Goal: Information Seeking & Learning: Learn about a topic

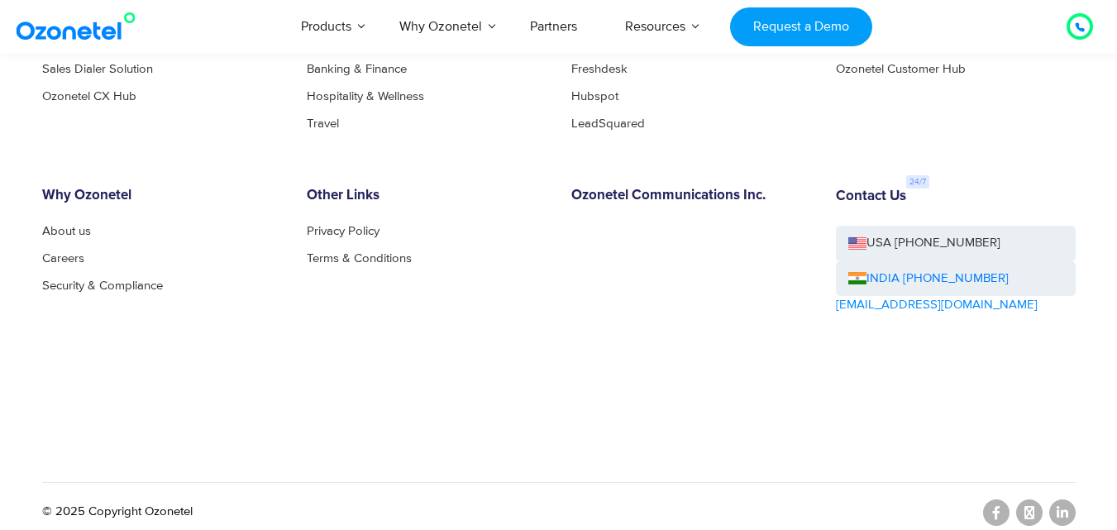
scroll to position [9192, 0]
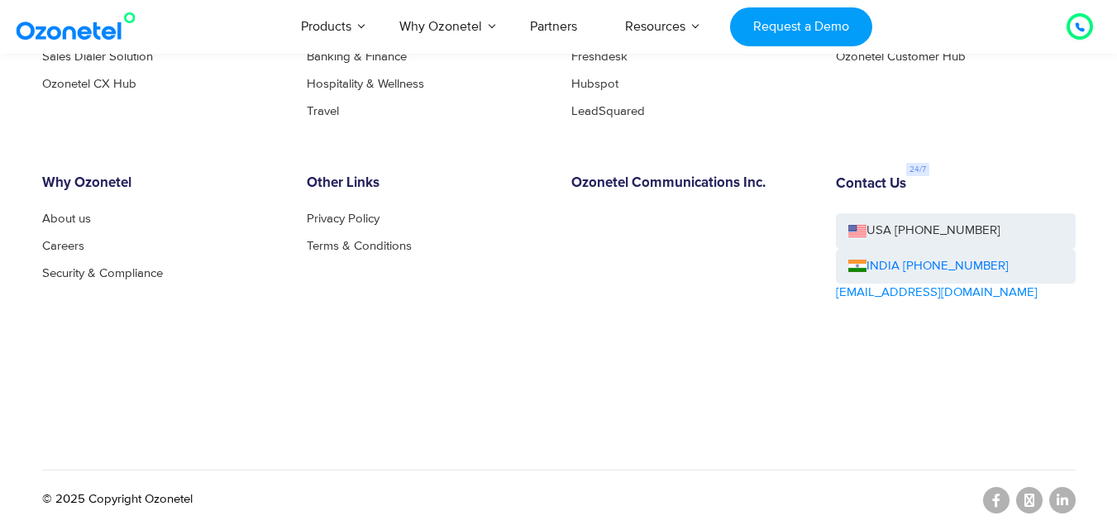
click at [136, 359] on div "Why Ozonetel About us Careers Security & Compliance" at bounding box center [162, 285] width 265 height 220
click at [83, 240] on link "Careers" at bounding box center [67, 246] width 51 height 12
click at [66, 243] on link "Careers" at bounding box center [67, 246] width 51 height 12
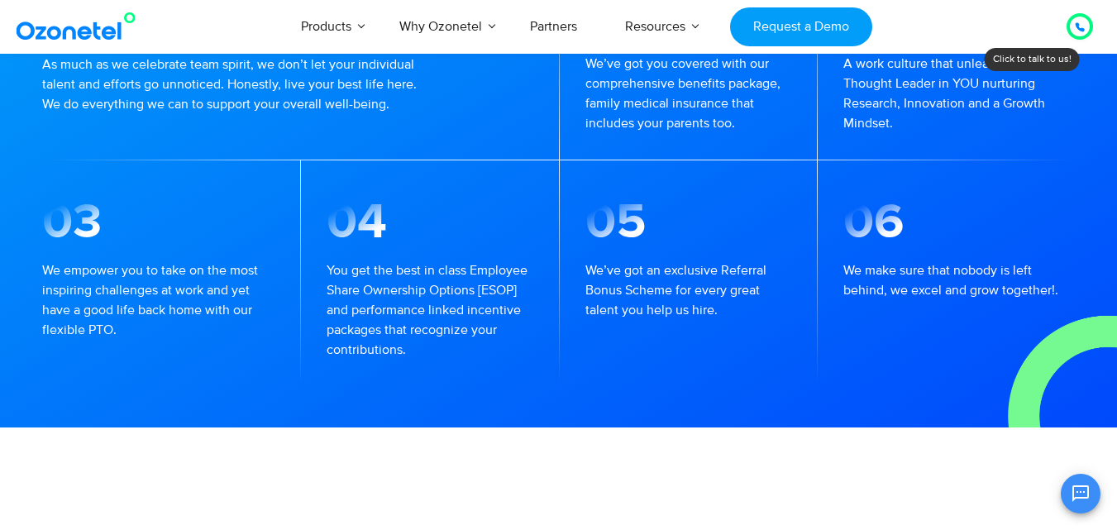
scroll to position [1654, 0]
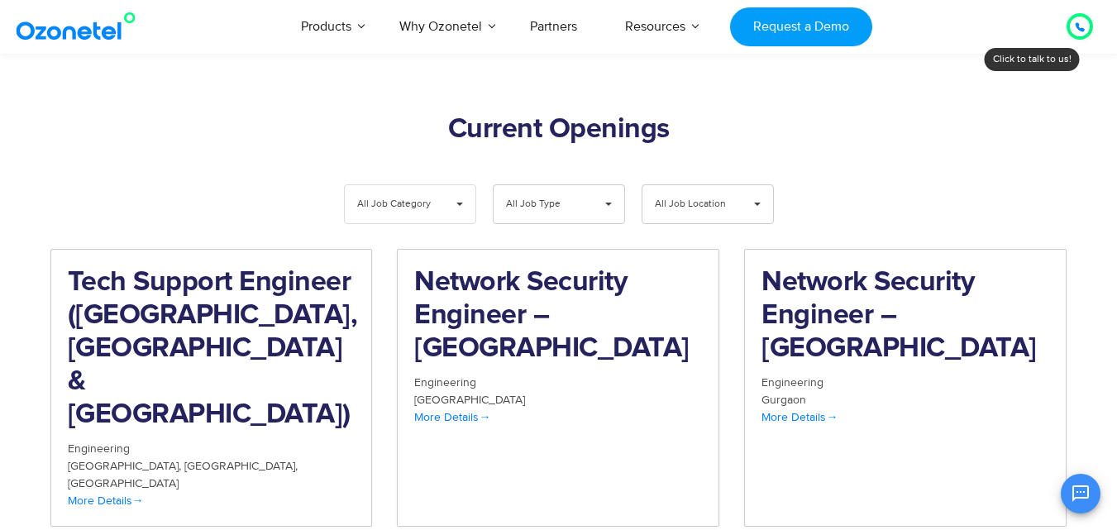
click at [419, 185] on span "All Job Category" at bounding box center [396, 204] width 79 height 38
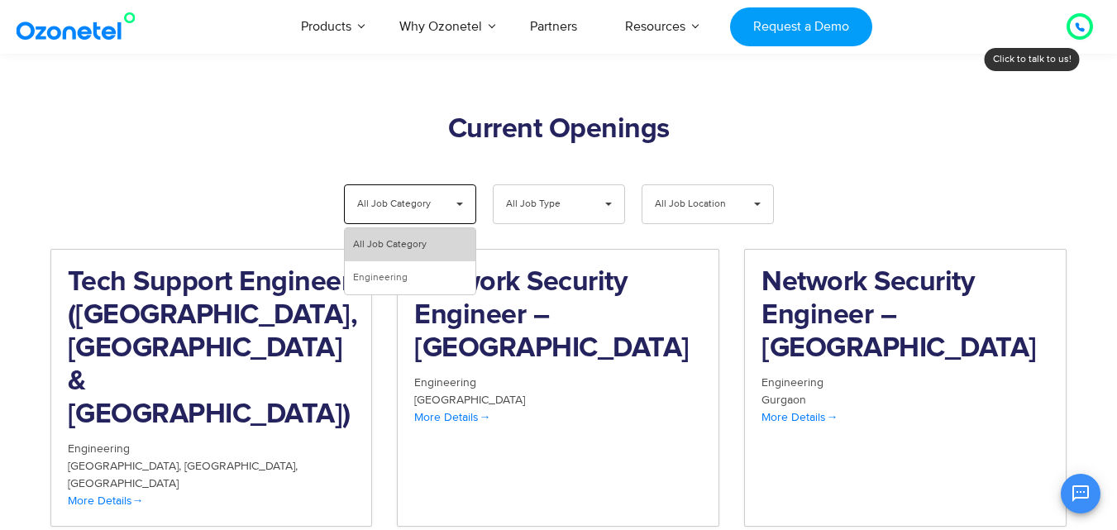
click at [399, 228] on li "All Job Category" at bounding box center [410, 244] width 131 height 33
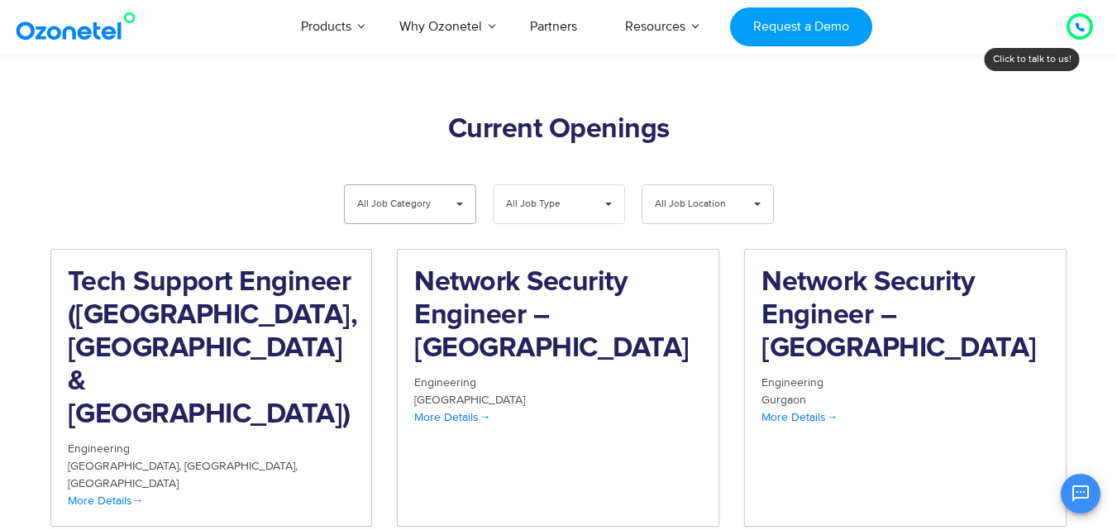
click at [524, 185] on span "All Job Type" at bounding box center [545, 204] width 79 height 38
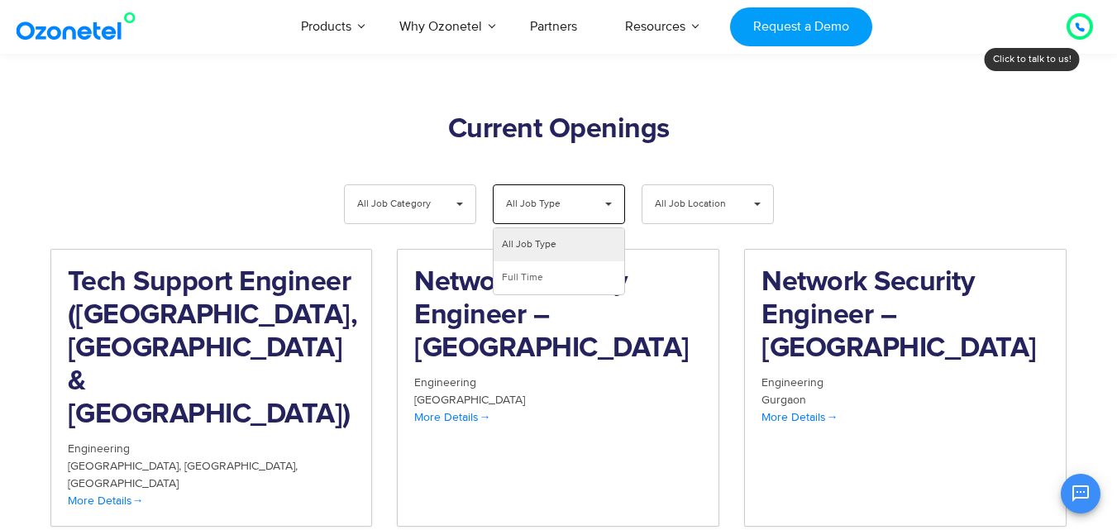
click at [524, 185] on span "All Job Type" at bounding box center [545, 204] width 79 height 38
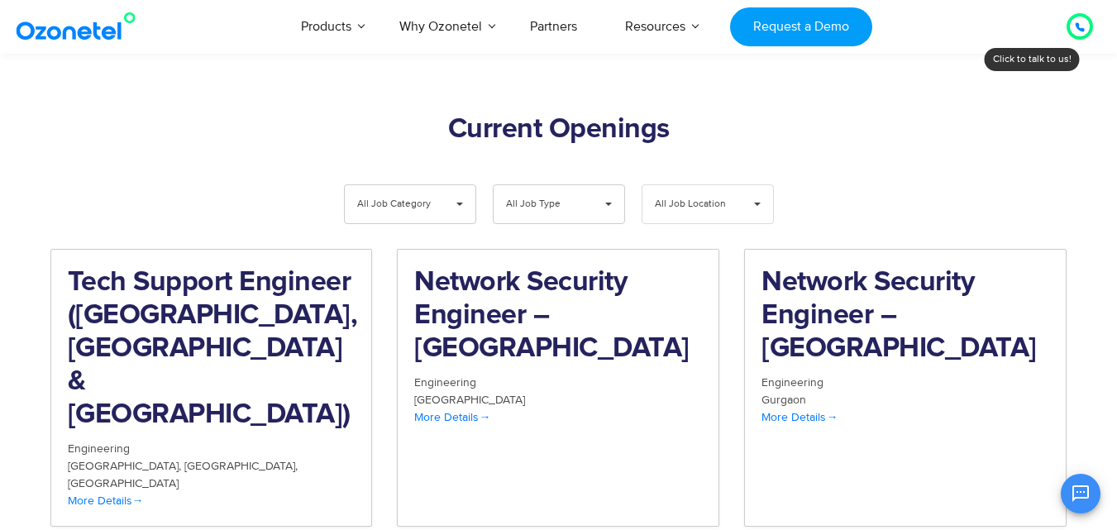
click at [672, 185] on span "All Job Location" at bounding box center [694, 204] width 79 height 38
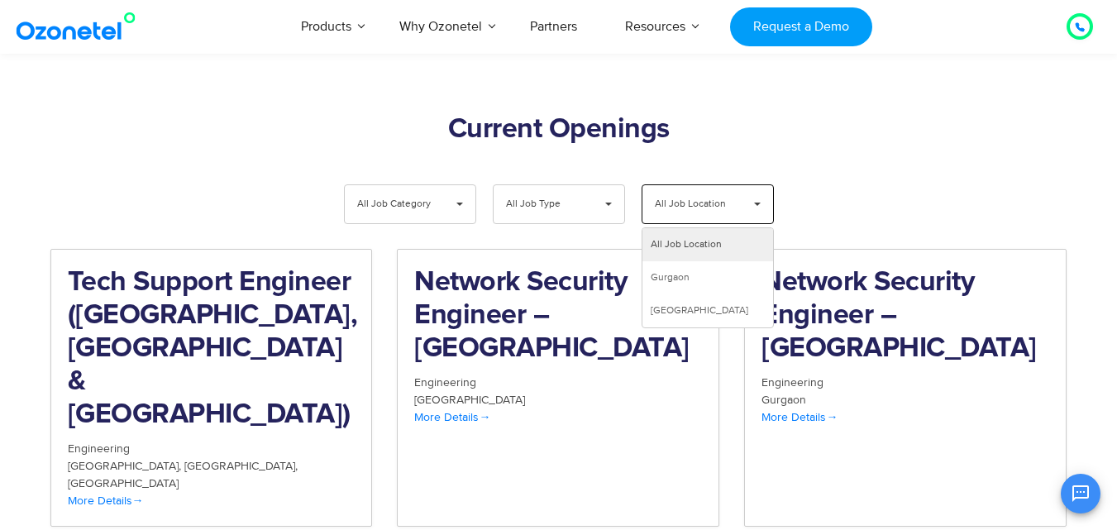
click at [672, 185] on span "All Job Location" at bounding box center [694, 204] width 79 height 38
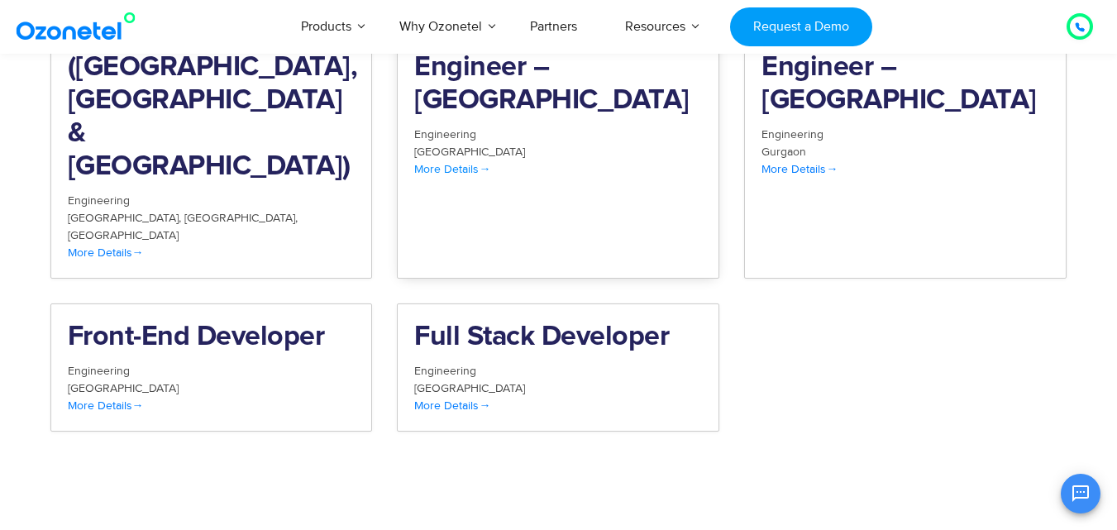
scroll to position [1819, 0]
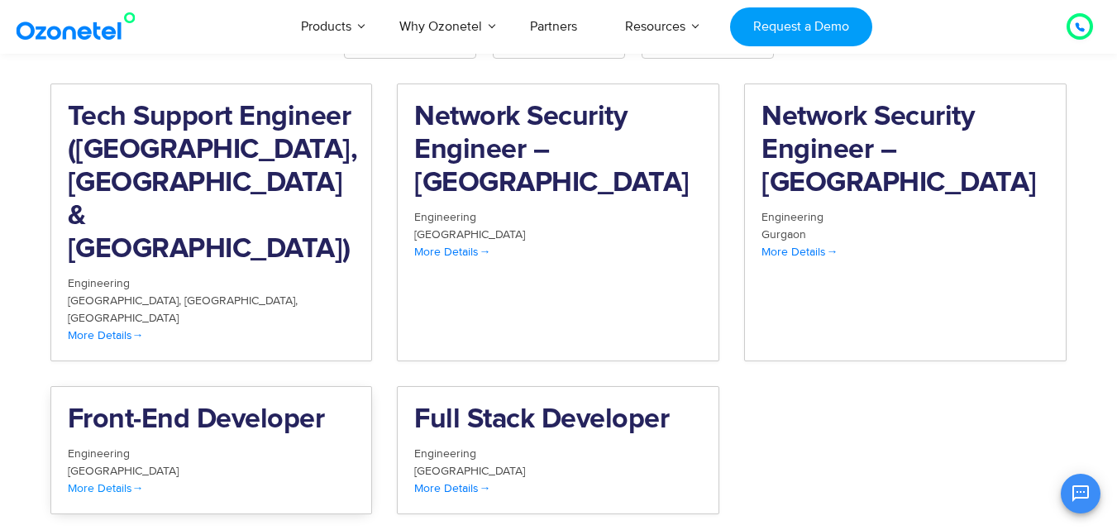
click at [213, 404] on h2 "Front-End Developer" at bounding box center [212, 420] width 288 height 33
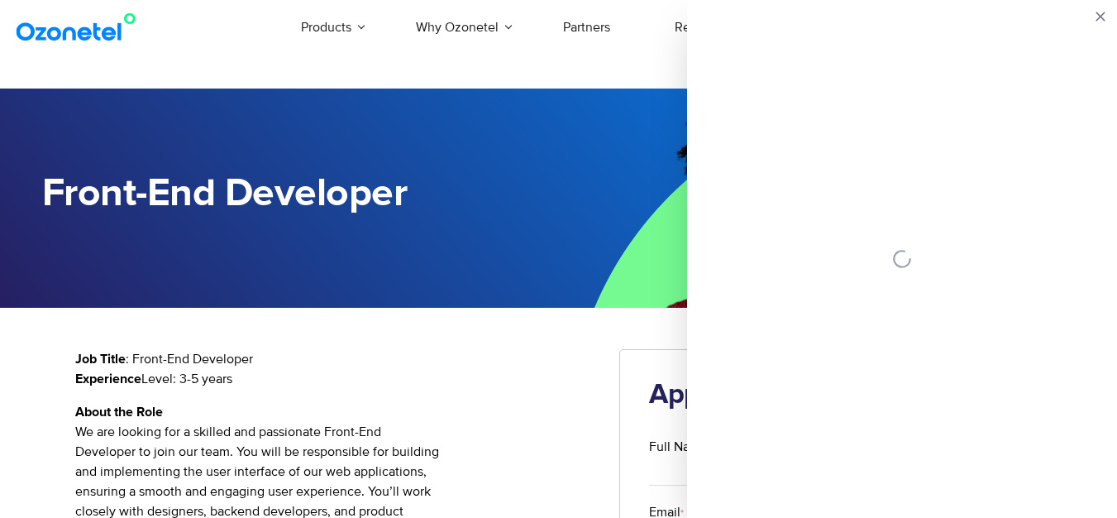
click at [241, 16] on div "Products AI & CX Voice AI Agents Agent Assist Voice of Customer Quality Audits …" at bounding box center [649, 27] width 910 height 55
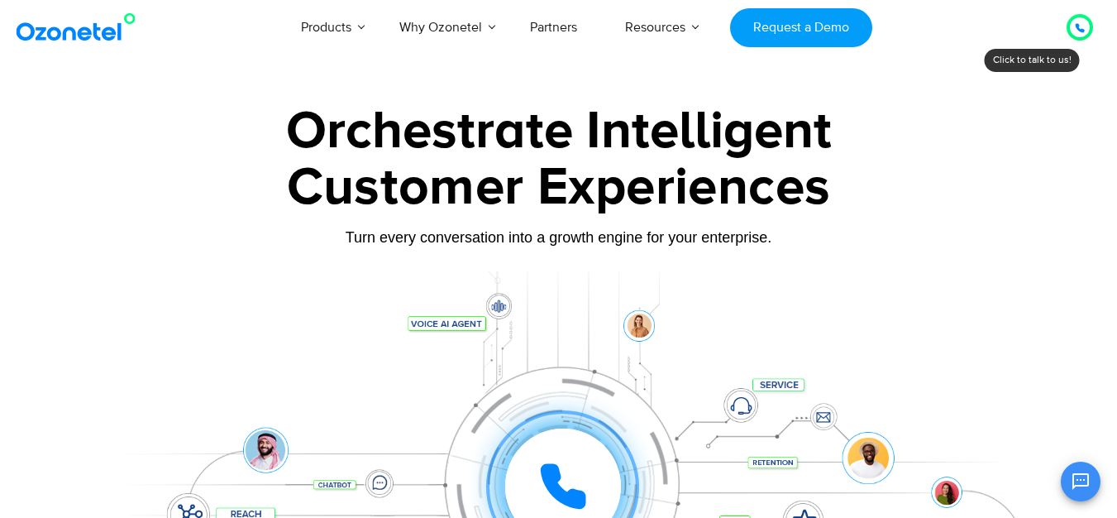
click at [212, 345] on div "Click to experience it! Call in progress... 1 2 3 4 5 6 7 8 9 # 0" at bounding box center [559, 453] width 1034 height 281
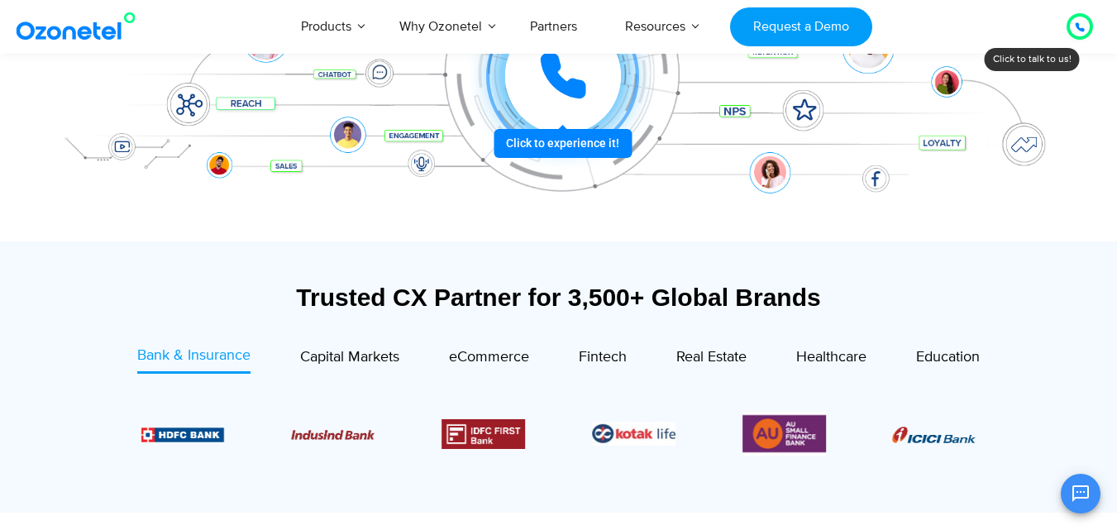
scroll to position [413, 0]
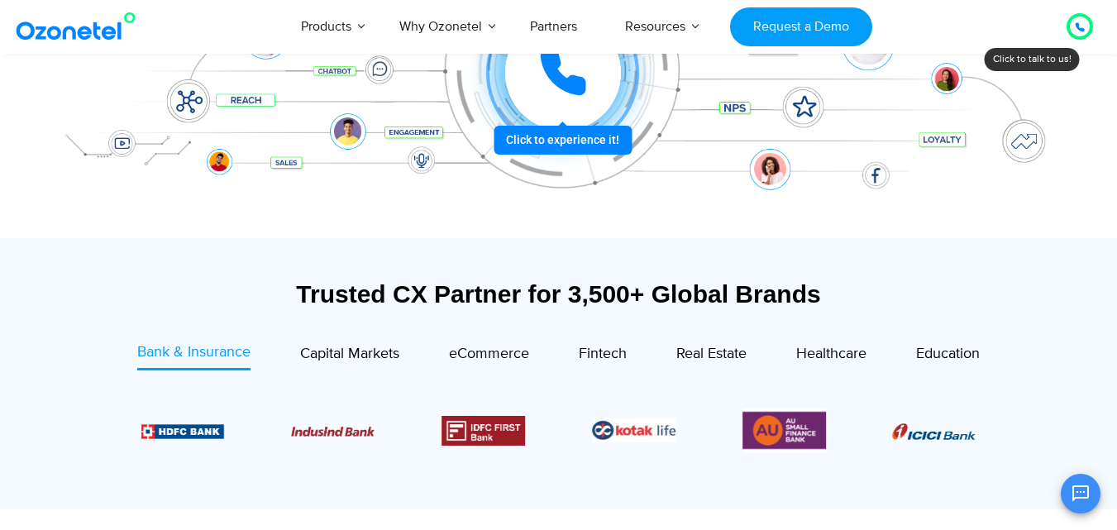
click at [547, 132] on div at bounding box center [562, 73] width 133 height 133
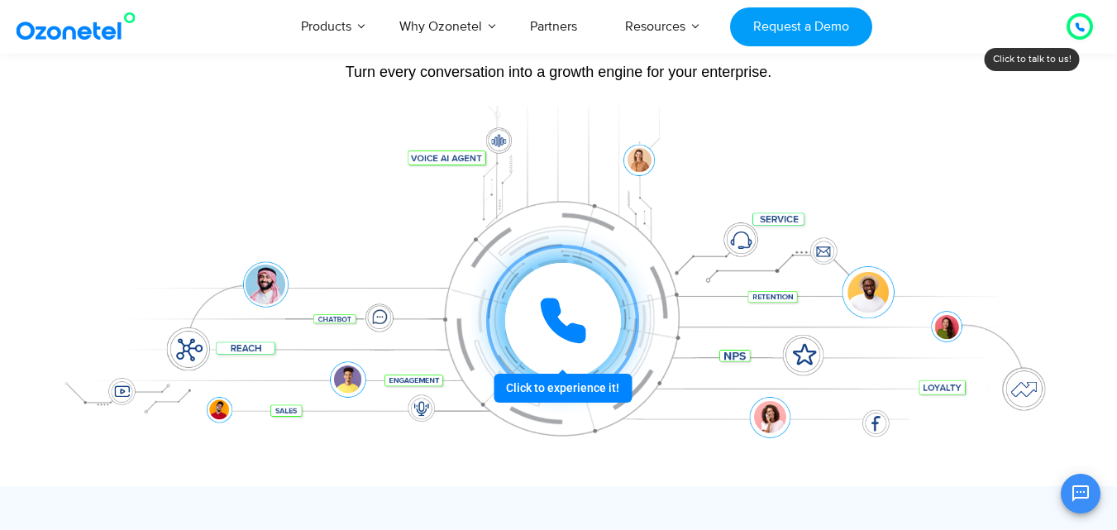
click at [552, 383] on div at bounding box center [562, 321] width 124 height 124
click at [556, 335] on icon at bounding box center [563, 321] width 50 height 50
click at [553, 336] on icon at bounding box center [563, 321] width 50 height 50
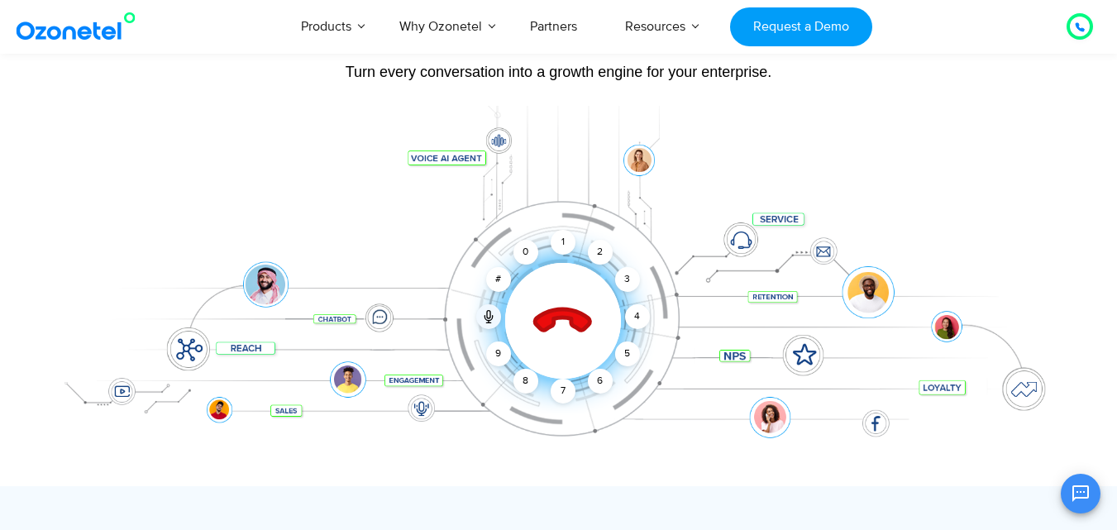
click at [553, 336] on icon at bounding box center [563, 321] width 70 height 70
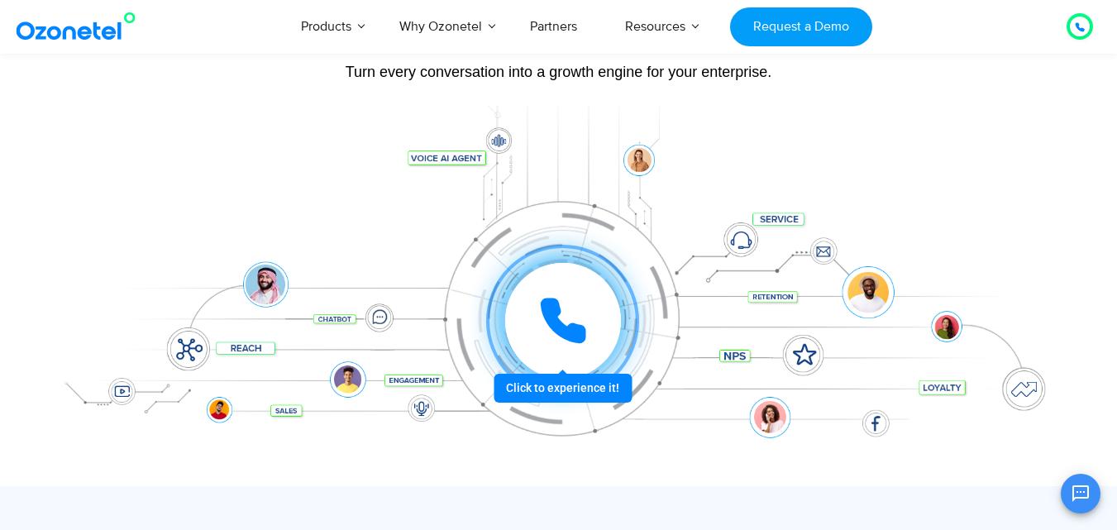
click at [519, 368] on div at bounding box center [562, 321] width 125 height 125
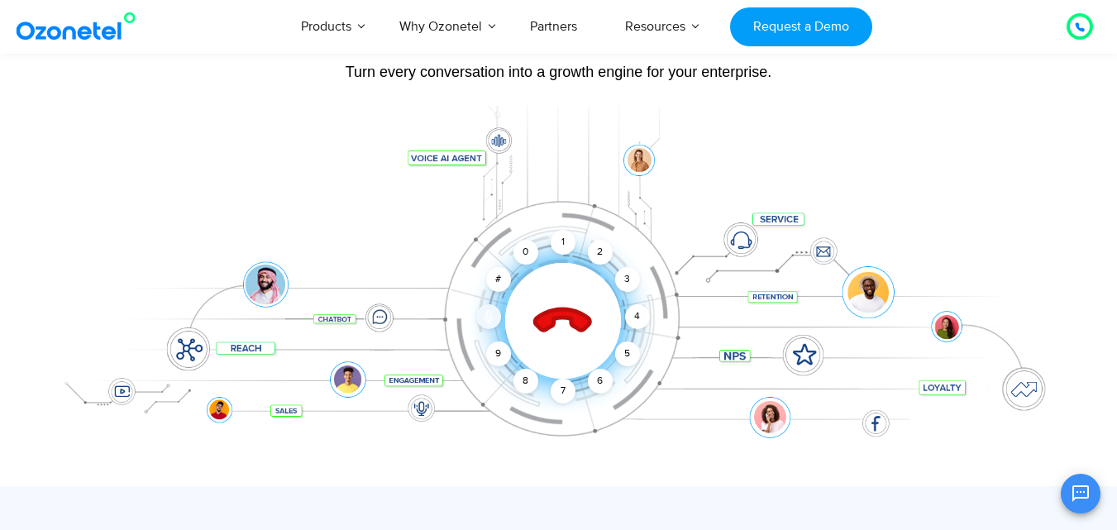
click at [485, 322] on icon at bounding box center [488, 316] width 13 height 13
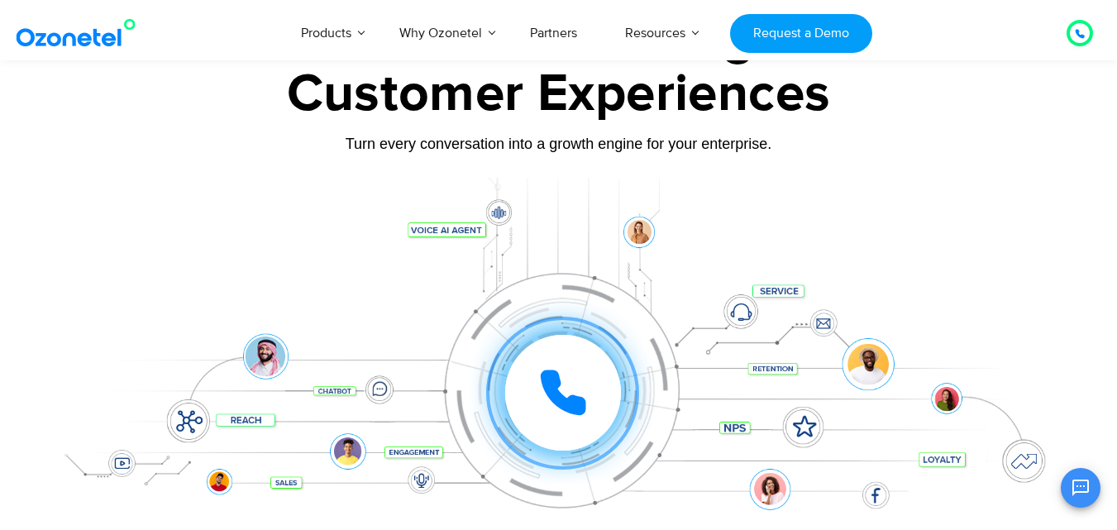
scroll to position [248, 0]
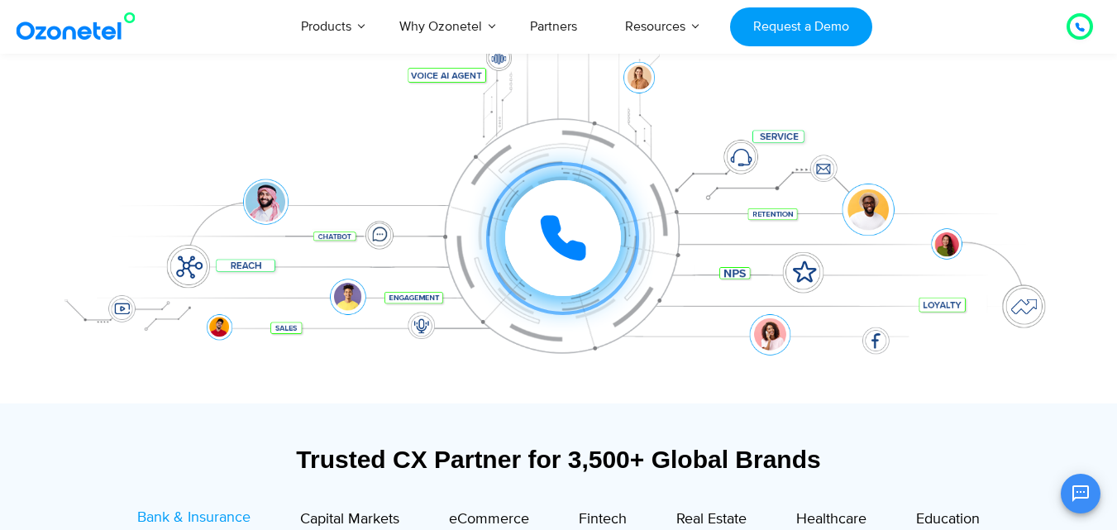
drag, startPoint x: 558, startPoint y: 252, endPoint x: 654, endPoint y: 256, distance: 96.0
click at [654, 256] on div "Click to experience it! Call ended 1 2 3 4 5 6 7 8 9 # 0" at bounding box center [559, 205] width 1034 height 281
click at [623, 228] on div at bounding box center [562, 238] width 124 height 124
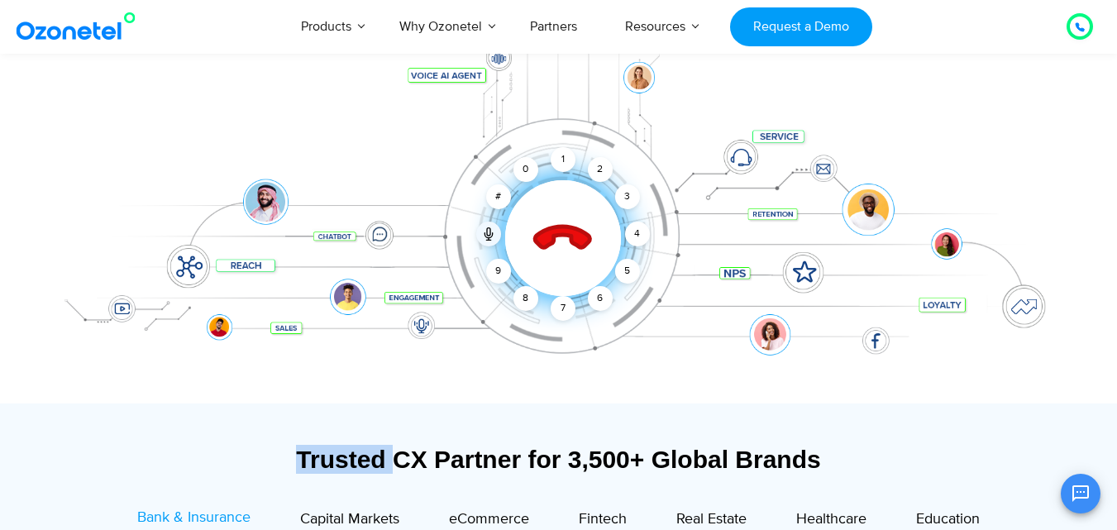
click at [623, 228] on div "Click to end call Call ended 1 2 3 4 5 6 7 8 9 # 0" at bounding box center [562, 205] width 1025 height 66
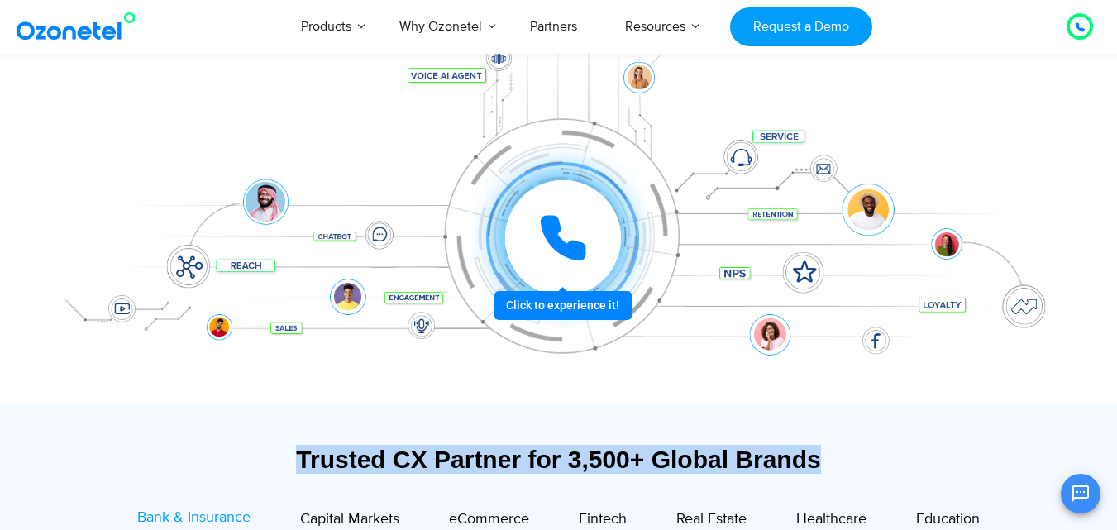
drag, startPoint x: 623, startPoint y: 228, endPoint x: 638, endPoint y: 238, distance: 18.6
click at [638, 238] on div "Click to experience it! Call ended 1 2 3 4 5 6 7 8 9 # 0" at bounding box center [562, 205] width 1025 height 66
click at [577, 301] on div at bounding box center [562, 238] width 125 height 125
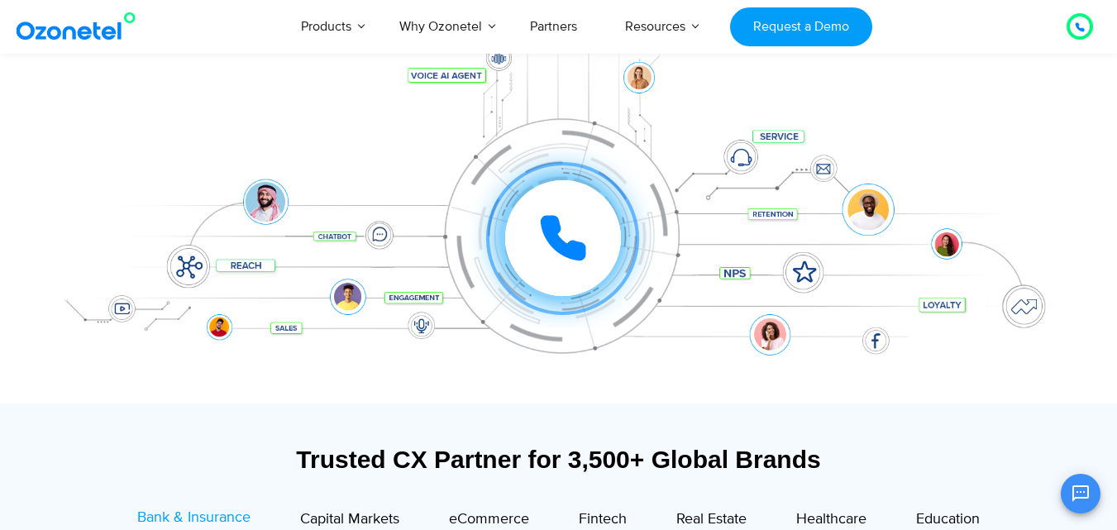
click at [577, 307] on div "Click to experience it! Call ended 1 2 3 4 5 6 7 8 9 # 0" at bounding box center [559, 205] width 1034 height 281
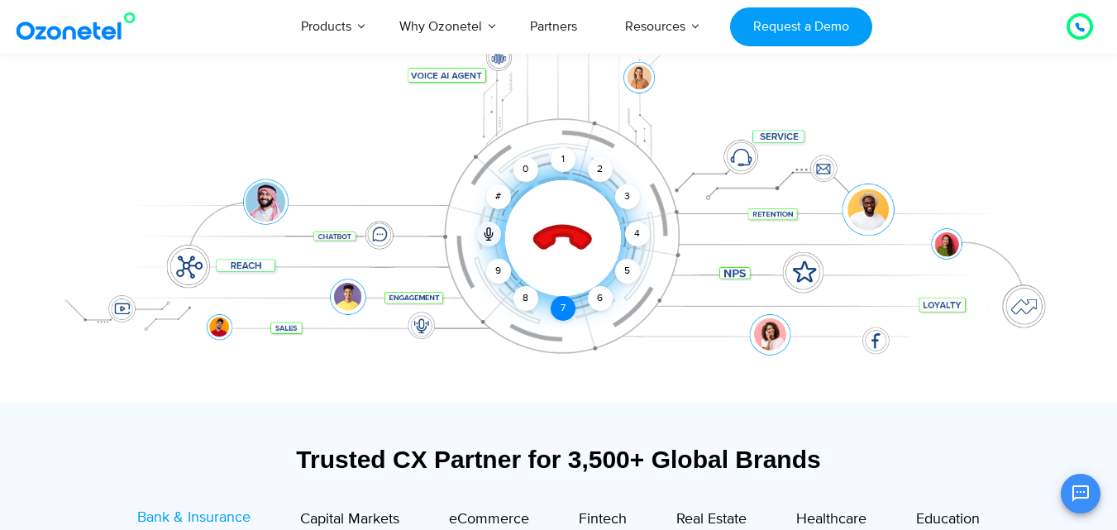
click at [576, 308] on div "Click to end call Call ended 1 2 3 4 5 6 7 8 9 # 0" at bounding box center [559, 205] width 1034 height 281
click at [576, 309] on div "Click to end call Call ended 1 2 3 4 5 6 7 8 9 # 0" at bounding box center [559, 205] width 1034 height 281
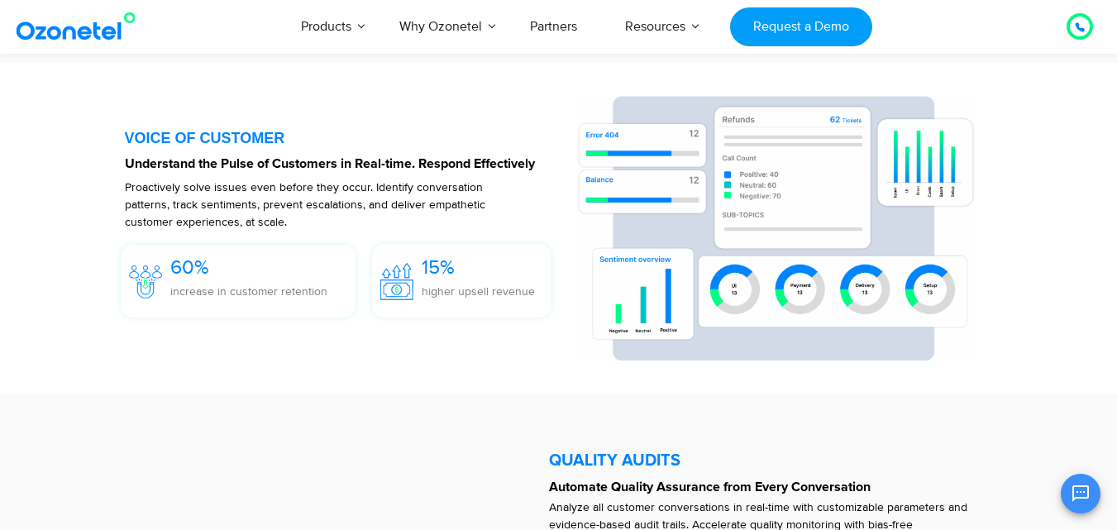
scroll to position [2646, 0]
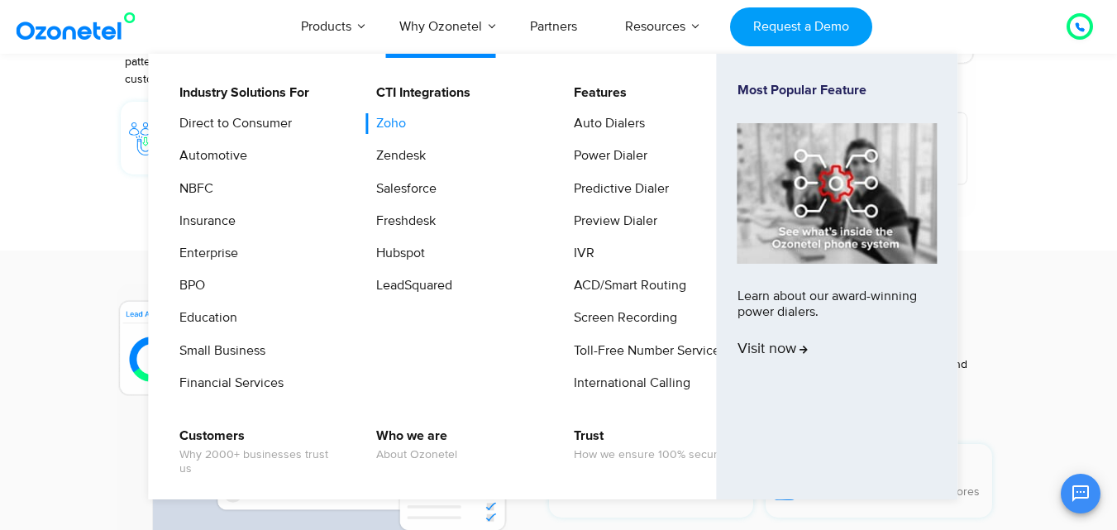
click at [399, 119] on link "Zoho" at bounding box center [387, 123] width 43 height 21
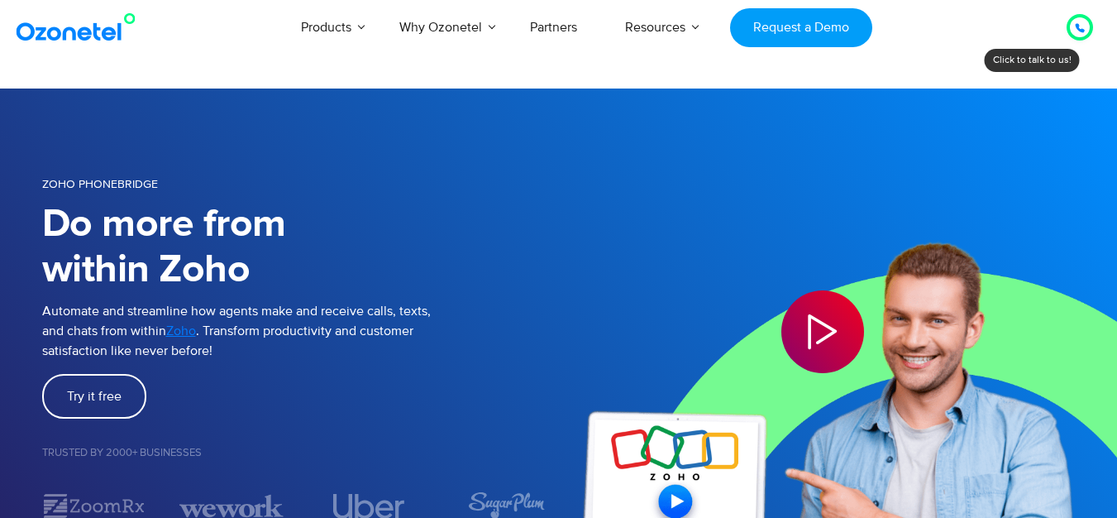
click at [332, 175] on div "Zoho Phonebridge" at bounding box center [300, 186] width 517 height 24
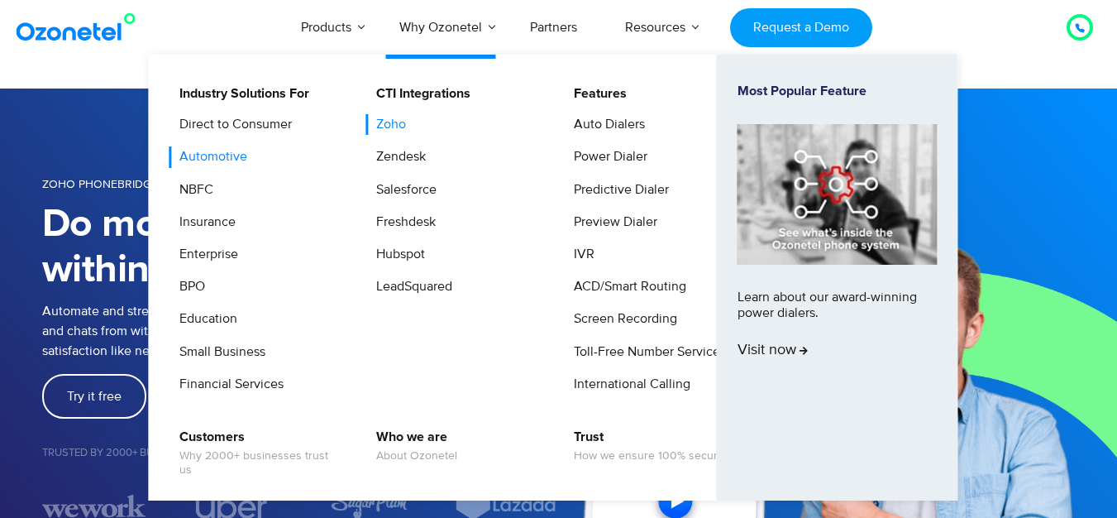
click at [229, 155] on link "Automotive" at bounding box center [209, 156] width 81 height 21
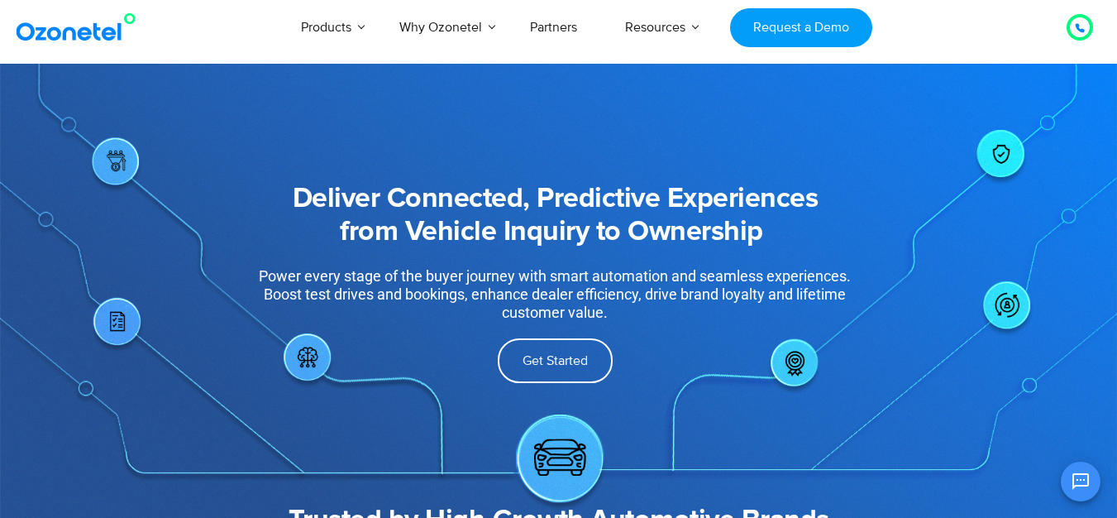
click at [189, 188] on div "Deliver Connected, Predictive Experiences from Vehicle Inquiry to Ownership ​ P…" at bounding box center [556, 243] width 738 height 337
click at [557, 33] on link "Partners" at bounding box center [553, 27] width 95 height 55
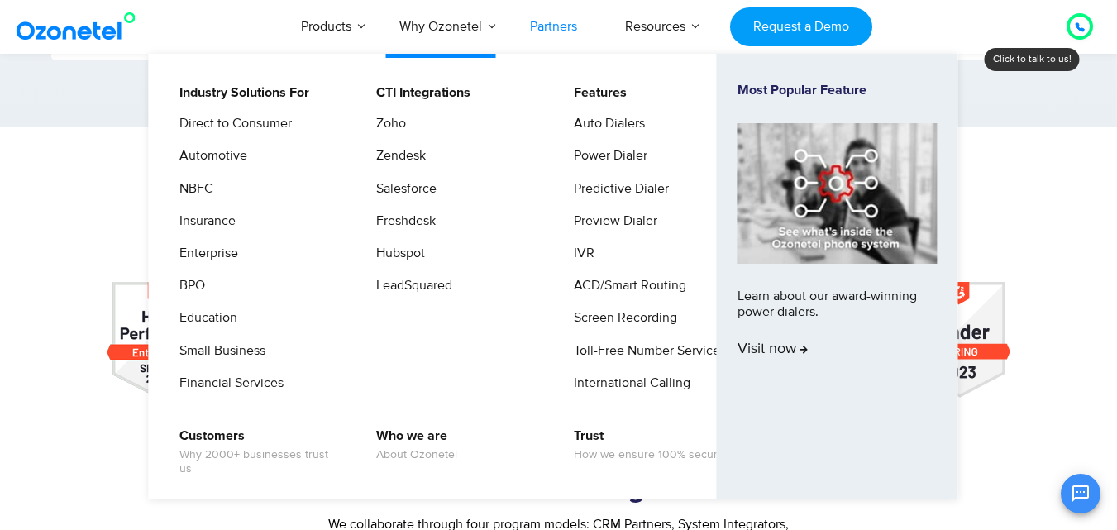
scroll to position [1819, 0]
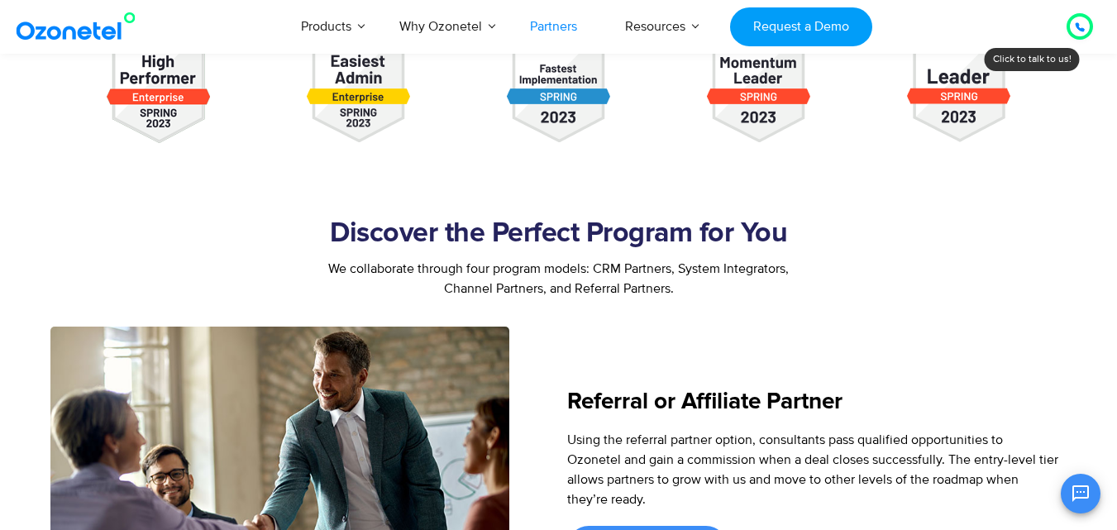
click at [1056, 336] on div "Referral or Affiliate Partner Using the referral partner option, consultants pa…" at bounding box center [813, 480] width 509 height 306
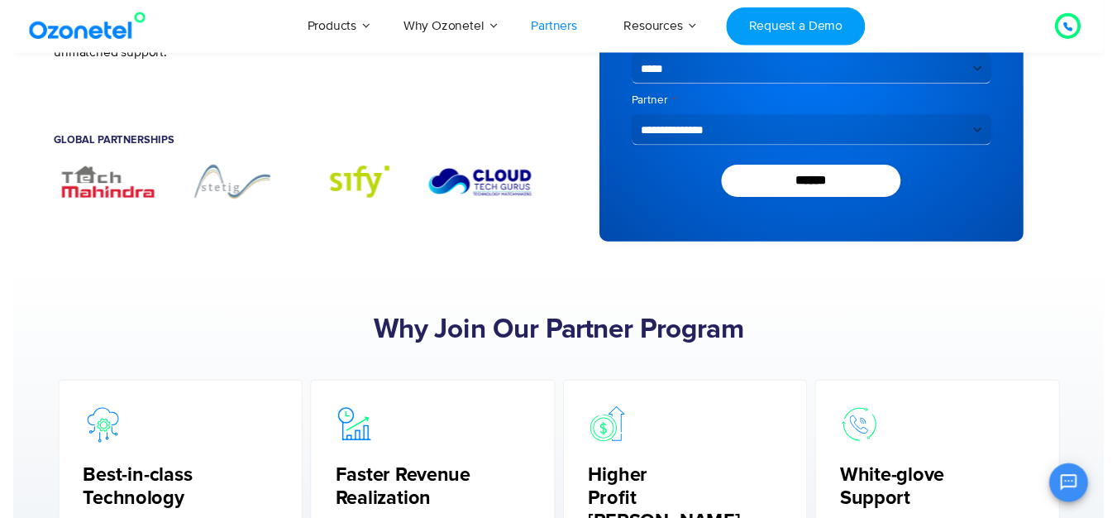
scroll to position [0, 0]
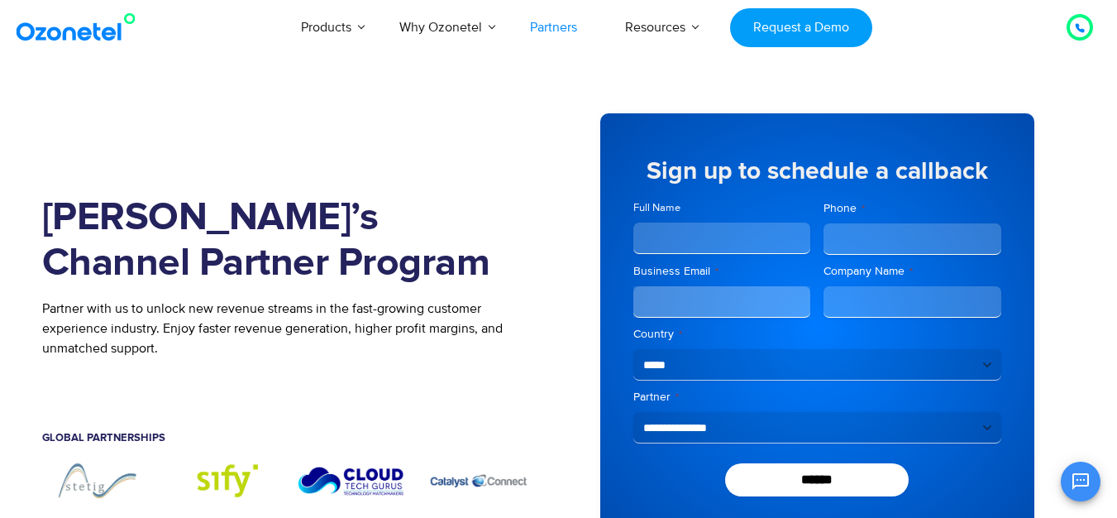
drag, startPoint x: 79, startPoint y: 127, endPoint x: 106, endPoint y: 107, distance: 33.6
click at [80, 127] on div "[PERSON_NAME]’s Channel Partner Program Partner with us to unlock new revenue s…" at bounding box center [300, 327] width 517 height 478
